Goal: Task Accomplishment & Management: Manage account settings

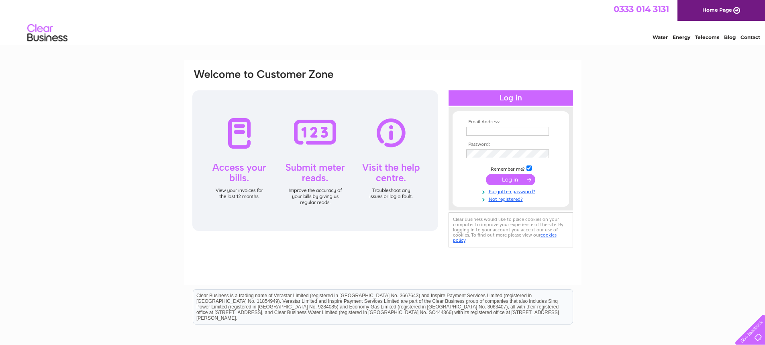
type input "tdandpdhardy@gmail.com"
click at [518, 181] on input "submit" at bounding box center [510, 179] width 49 height 11
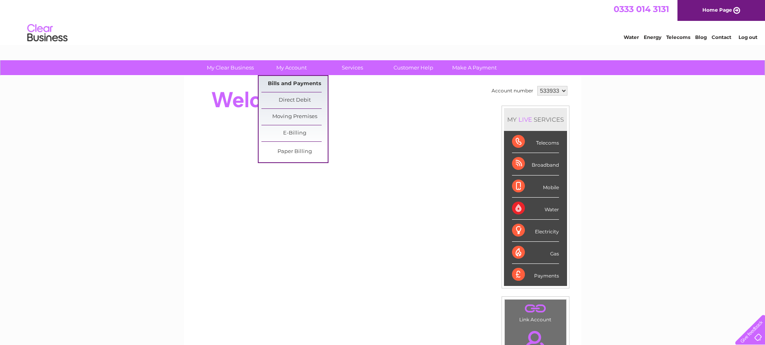
click at [288, 82] on link "Bills and Payments" at bounding box center [295, 84] width 66 height 16
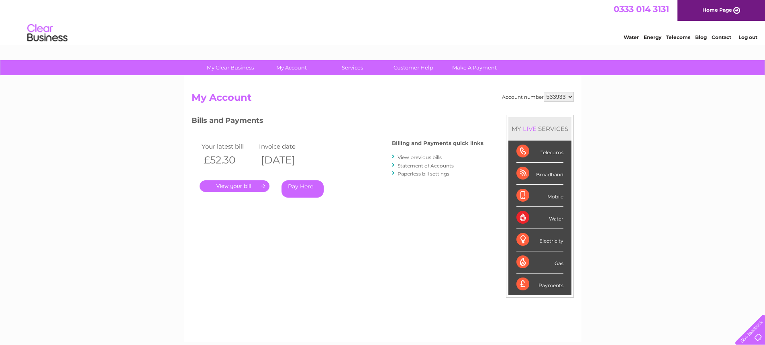
click at [244, 186] on link "." at bounding box center [235, 186] width 70 height 12
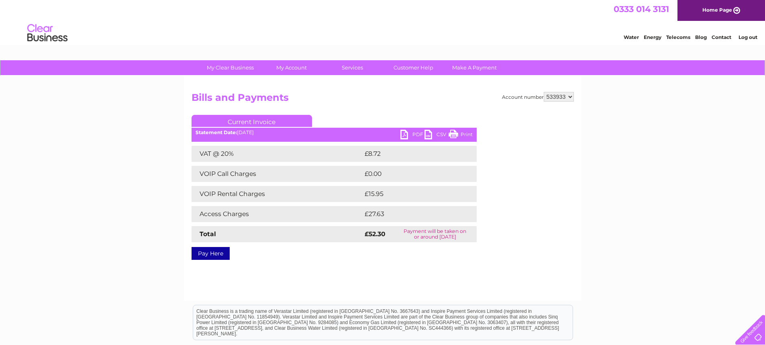
click at [407, 135] on link "PDF" at bounding box center [413, 136] width 24 height 12
